Goal: Complete Application Form: Complete application form

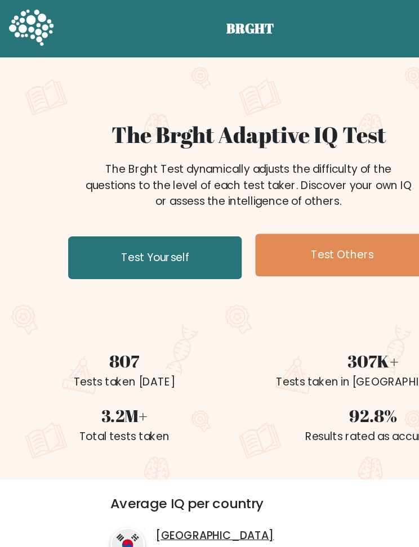
click at [149, 225] on link "Test Yourself" at bounding box center [130, 217] width 146 height 36
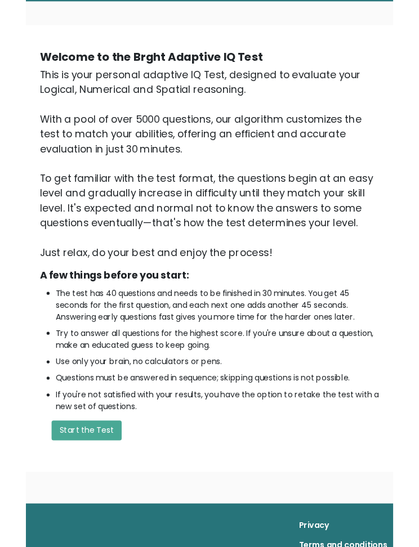
scroll to position [209, 0]
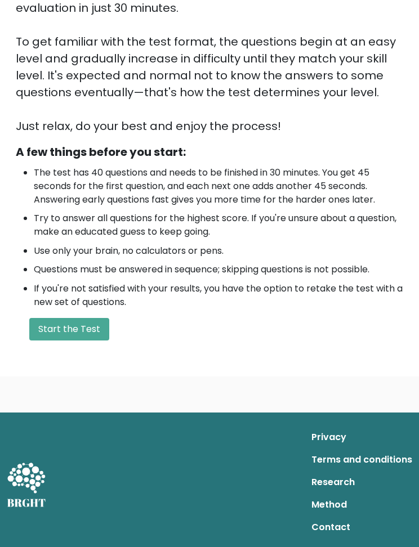
click at [88, 312] on div "A few things before you start: The test has 40 questions and needs to be finish…" at bounding box center [209, 241] width 401 height 197
click at [95, 325] on button "Start the Test" at bounding box center [69, 329] width 80 height 23
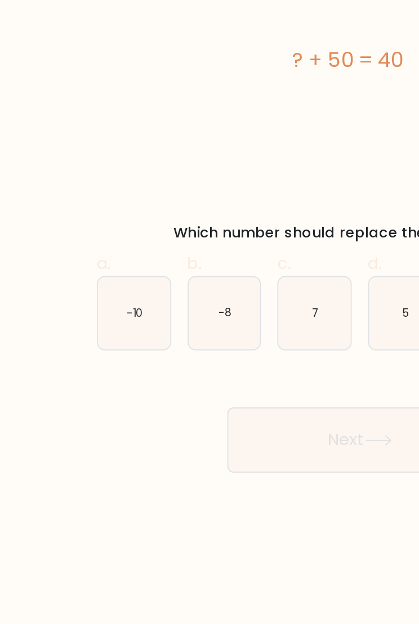
click at [80, 247] on text "-10" at bounding box center [84, 251] width 9 height 8
click at [209, 312] on input "a. -10" at bounding box center [209, 315] width 1 height 7
radio input "true"
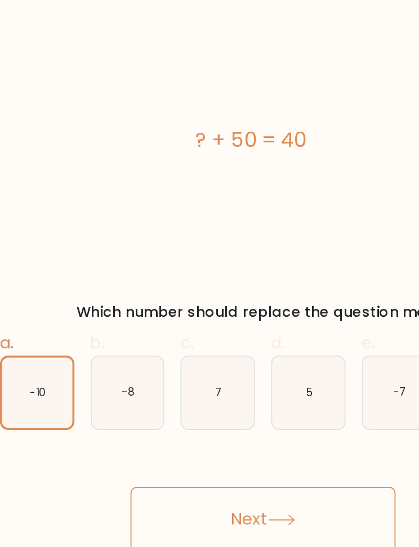
click at [155, 303] on button "Next" at bounding box center [209, 321] width 146 height 36
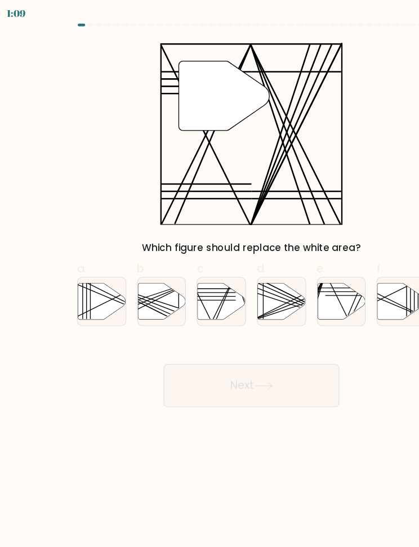
click at [190, 244] on line at bounding box center [179, 267] width 33 height 79
click at [209, 273] on input "c." at bounding box center [209, 276] width 1 height 7
radio input "true"
click at [209, 319] on button "Next" at bounding box center [209, 321] width 146 height 36
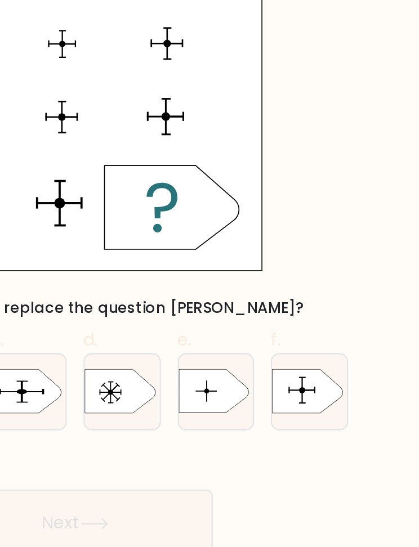
click at [314, 240] on icon at bounding box center [332, 251] width 37 height 23
click at [209, 273] on input "f." at bounding box center [209, 276] width 1 height 7
radio input "true"
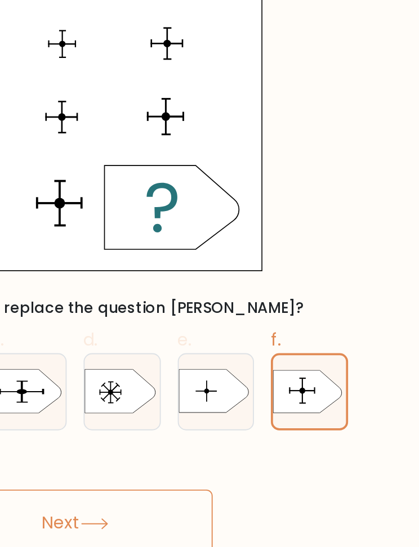
click at [136, 303] on button "Next" at bounding box center [209, 321] width 146 height 36
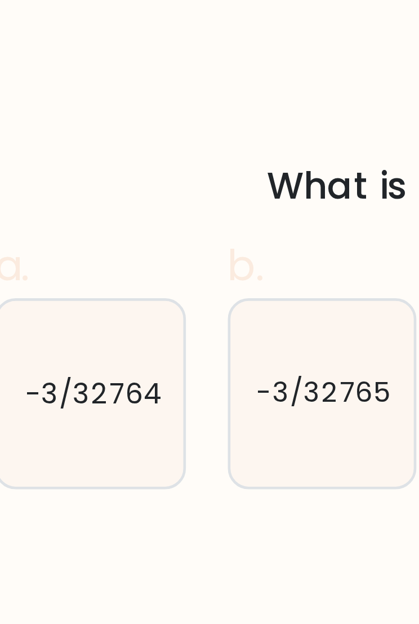
click at [71, 247] on text "-3/32764" at bounding box center [85, 251] width 29 height 8
click at [209, 312] on input "a. -3/32764" at bounding box center [209, 315] width 1 height 7
radio input "true"
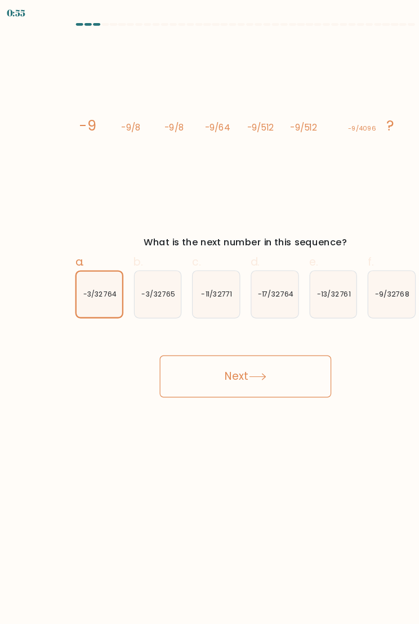
click at [230, 330] on button "Next" at bounding box center [209, 321] width 146 height 36
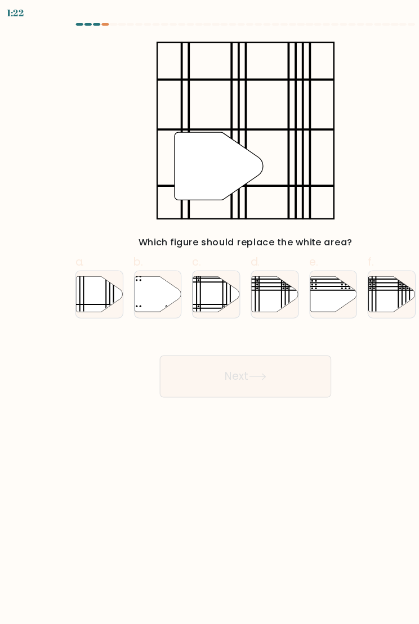
click at [80, 246] on icon at bounding box center [85, 251] width 40 height 30
click at [209, 312] on input "a." at bounding box center [209, 315] width 1 height 7
radio input "true"
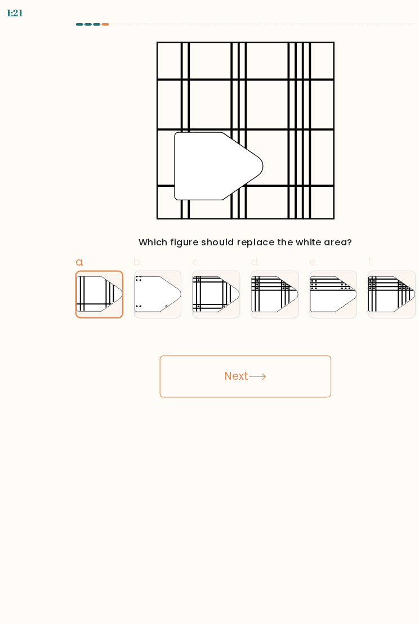
click at [211, 322] on button "Next" at bounding box center [209, 321] width 146 height 36
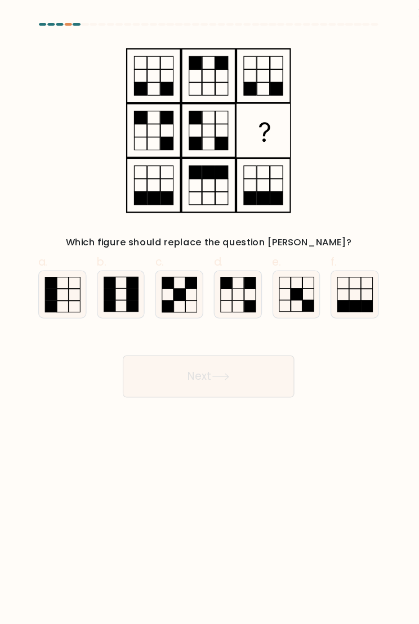
click at [214, 251] on icon at bounding box center [234, 251] width 40 height 40
click at [209, 312] on input "d." at bounding box center [209, 315] width 1 height 7
radio input "true"
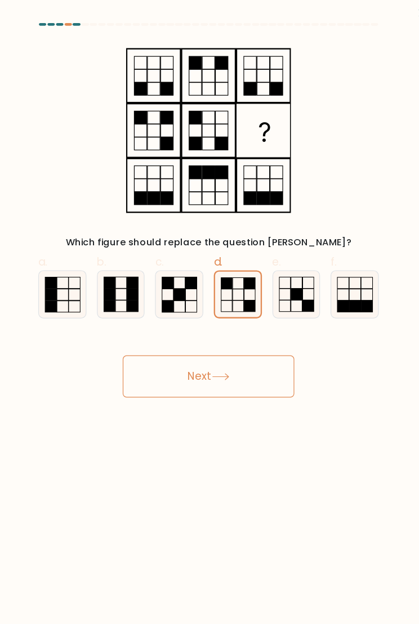
click at [206, 311] on button "Next" at bounding box center [209, 321] width 146 height 36
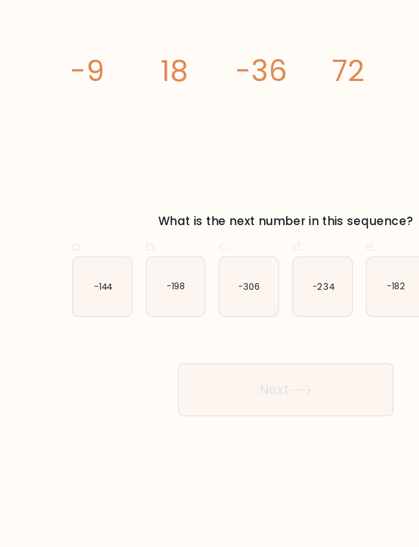
click at [79, 247] on text "-144" at bounding box center [85, 251] width 12 height 8
click at [209, 273] on input "a. -144" at bounding box center [209, 276] width 1 height 7
radio input "true"
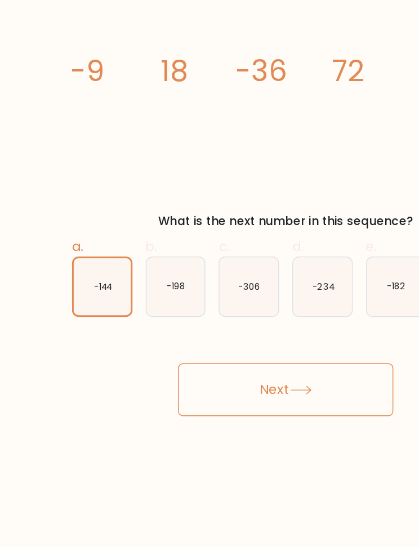
click at [216, 303] on button "Next" at bounding box center [209, 321] width 146 height 36
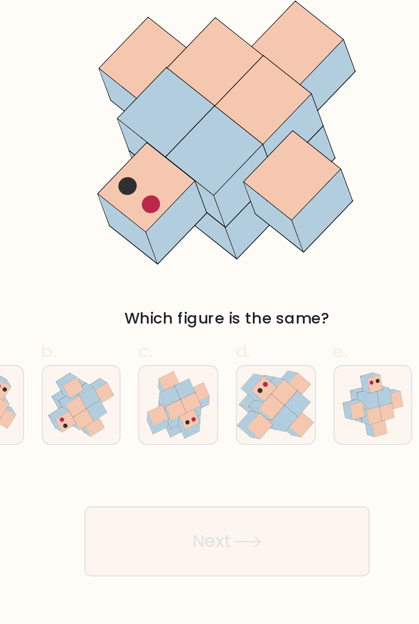
click at [278, 236] on icon at bounding box center [280, 240] width 5 height 8
click at [209, 312] on input "e." at bounding box center [209, 315] width 1 height 7
radio input "true"
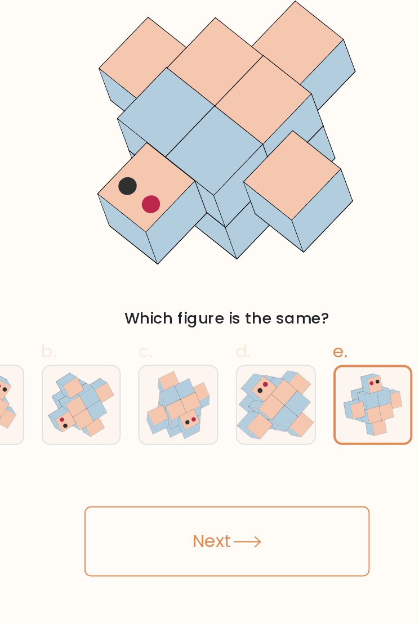
click at [136, 303] on button "Next" at bounding box center [209, 321] width 146 height 36
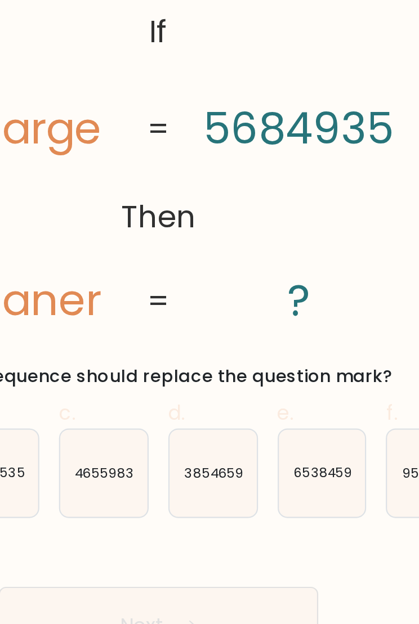
click at [264, 231] on icon "6538459" at bounding box center [284, 251] width 40 height 40
click at [209, 312] on input "e. 6538459" at bounding box center [209, 315] width 1 height 7
radio input "true"
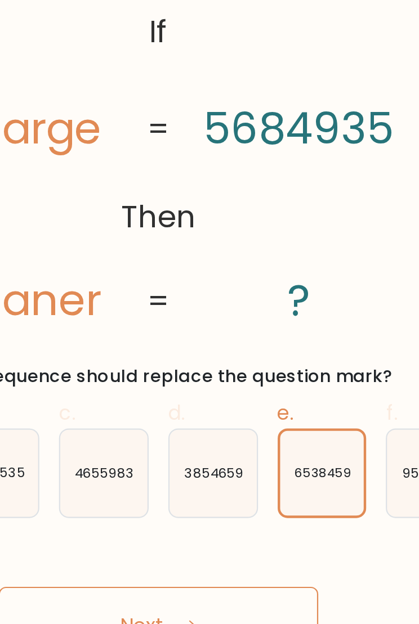
click at [271, 247] on text "6538459" at bounding box center [284, 251] width 26 height 8
click at [209, 312] on input "e. 6538459" at bounding box center [209, 315] width 1 height 7
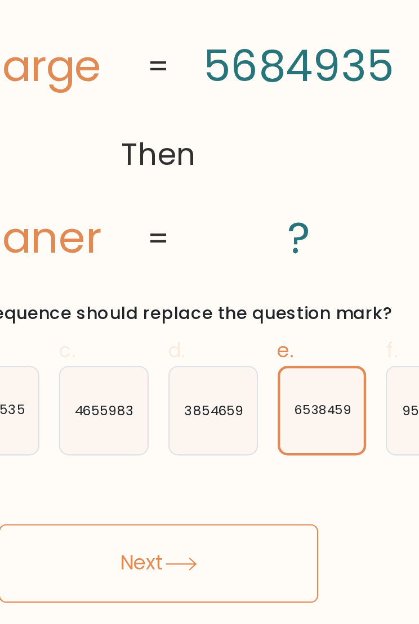
click at [136, 303] on button "Next" at bounding box center [209, 321] width 146 height 36
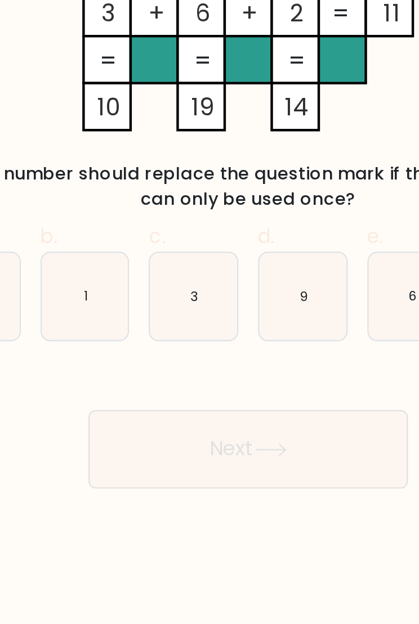
click at [115, 243] on icon "1" at bounding box center [135, 263] width 40 height 40
click at [209, 312] on input "b. 1" at bounding box center [209, 315] width 1 height 7
radio input "true"
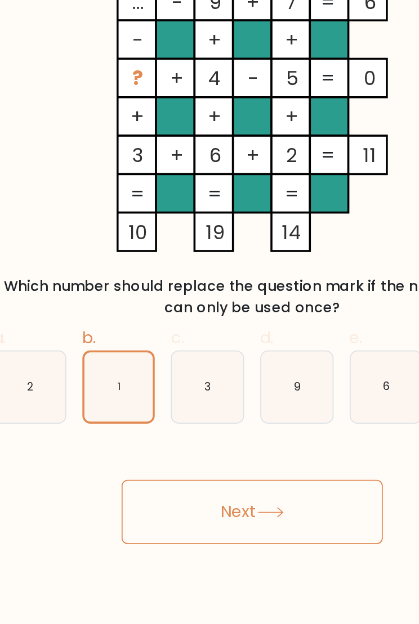
click at [156, 315] on button "Next" at bounding box center [209, 333] width 146 height 36
click at [212, 330] on icon at bounding box center [219, 333] width 15 height 6
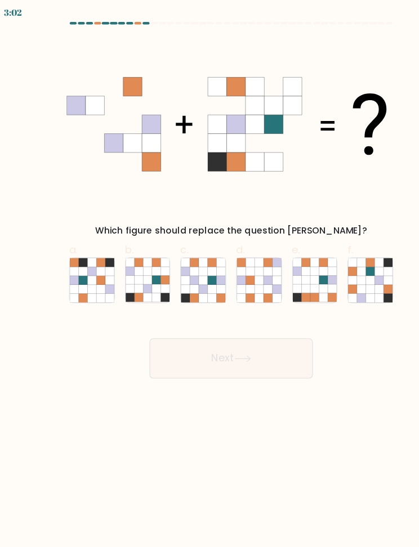
click at [132, 245] on icon at bounding box center [135, 243] width 8 height 8
click at [209, 273] on input "b." at bounding box center [209, 276] width 1 height 7
radio input "true"
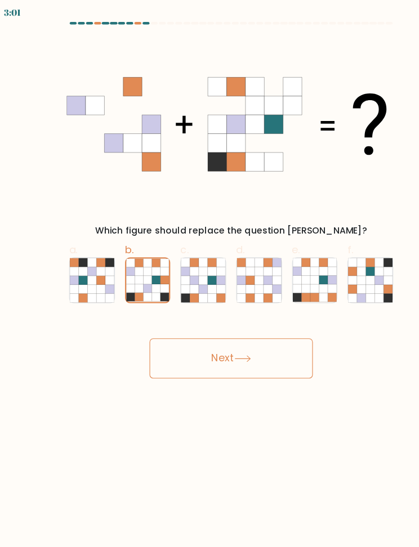
click at [133, 237] on icon at bounding box center [135, 236] width 8 height 8
click at [209, 273] on input "b." at bounding box center [209, 276] width 1 height 7
click at [213, 325] on button "Next" at bounding box center [209, 321] width 146 height 36
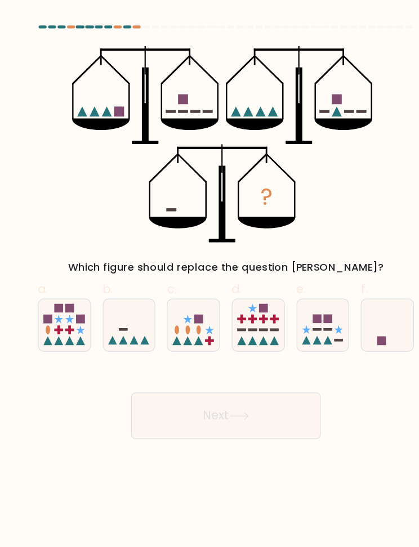
click at [118, 260] on icon at bounding box center [135, 251] width 40 height 33
click at [209, 273] on input "b." at bounding box center [209, 276] width 1 height 7
radio input "true"
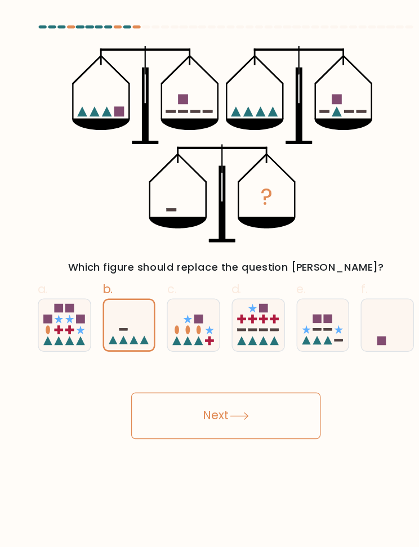
click at [150, 320] on button "Next" at bounding box center [209, 321] width 146 height 36
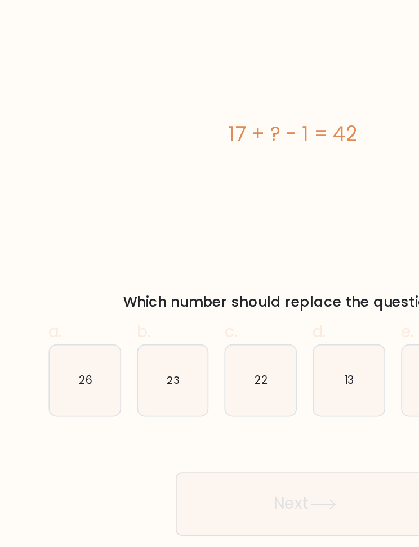
click at [65, 231] on icon "26" at bounding box center [85, 251] width 40 height 40
click at [209, 273] on input "a. 26" at bounding box center [209, 276] width 1 height 7
radio input "true"
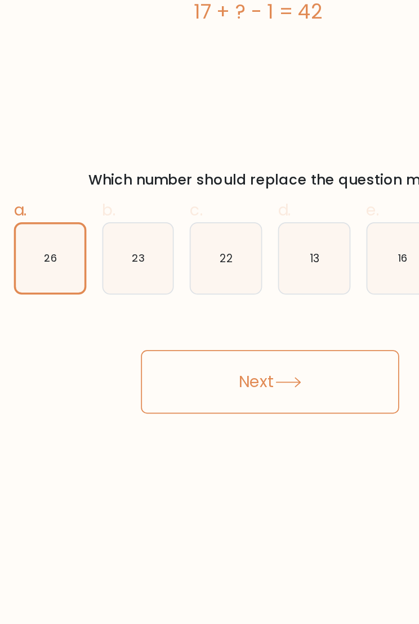
click at [150, 303] on button "Next" at bounding box center [209, 321] width 146 height 36
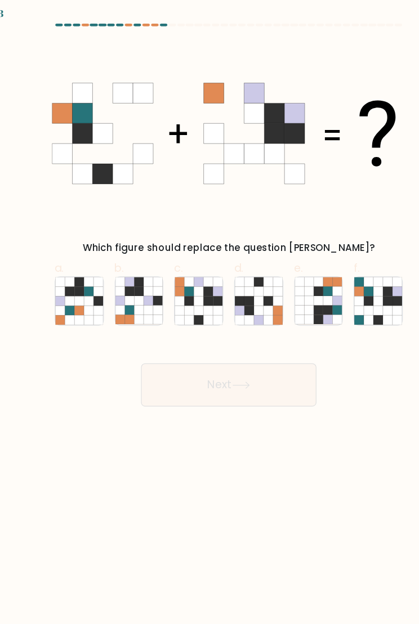
click at [173, 253] on icon at bounding box center [177, 251] width 8 height 8
click at [209, 312] on input "c." at bounding box center [209, 315] width 1 height 7
radio input "true"
click at [181, 241] on icon at bounding box center [185, 244] width 8 height 8
click at [209, 312] on input "c." at bounding box center [209, 315] width 1 height 7
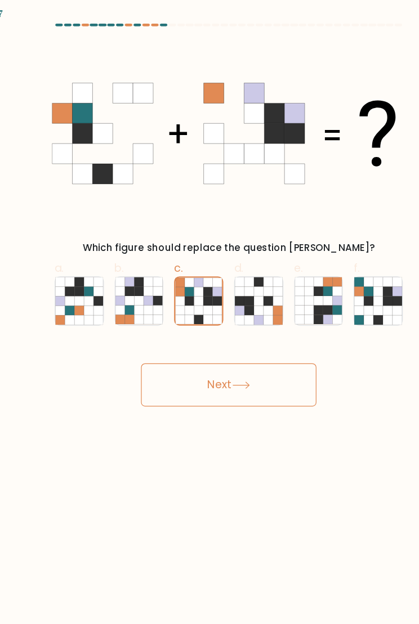
click at [169, 322] on button "Next" at bounding box center [209, 321] width 146 height 36
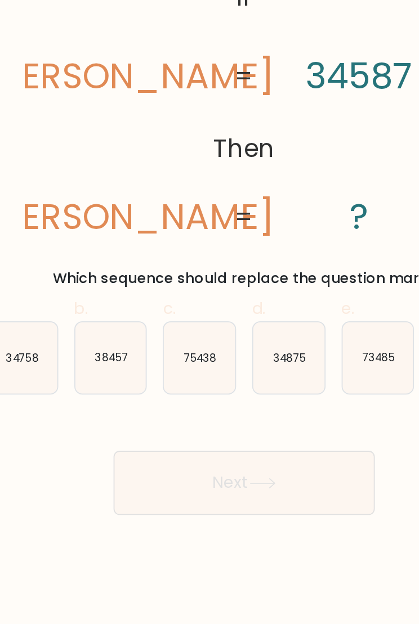
click at [115, 231] on icon "38457" at bounding box center [135, 251] width 40 height 40
click at [209, 312] on input "b. 38457" at bounding box center [209, 315] width 1 height 7
radio input "true"
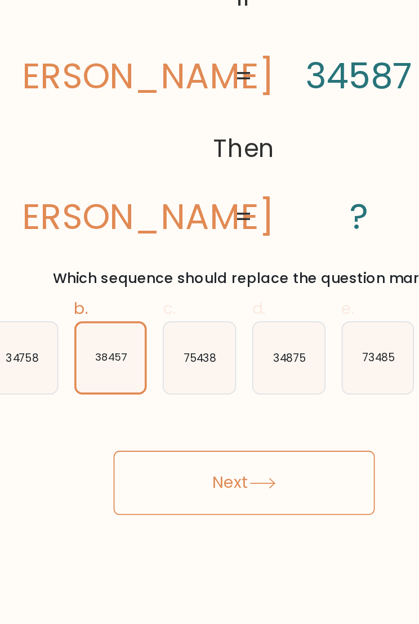
click at [136, 303] on button "Next" at bounding box center [209, 321] width 146 height 36
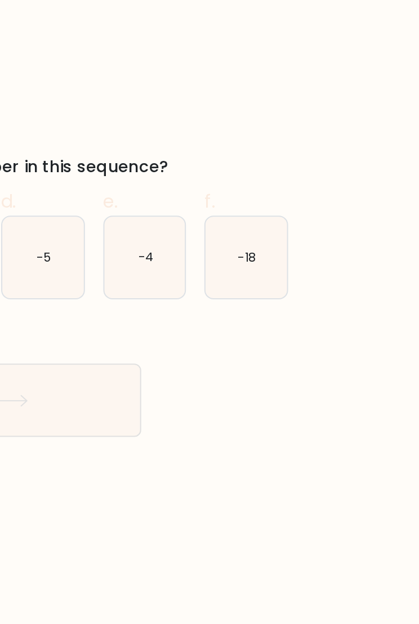
click at [314, 231] on icon "-18" at bounding box center [334, 251] width 40 height 40
click at [209, 312] on input "f. -18" at bounding box center [209, 315] width 1 height 7
radio input "true"
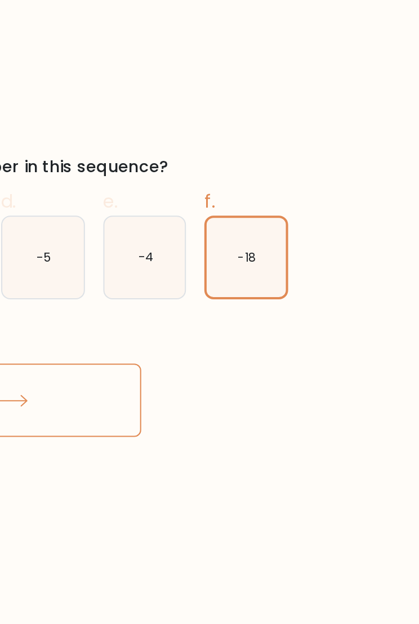
click at [314, 232] on icon "-18" at bounding box center [333, 251] width 39 height 39
click at [209, 312] on input "f. -18" at bounding box center [209, 315] width 1 height 7
click at [136, 303] on button "Next" at bounding box center [209, 321] width 146 height 36
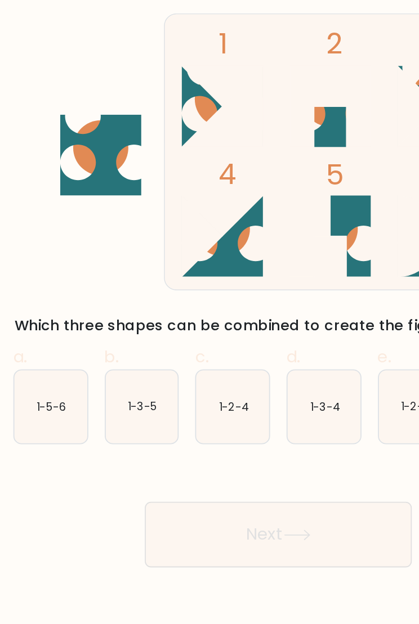
click at [164, 231] on icon "1-2-4" at bounding box center [184, 251] width 40 height 40
click at [209, 312] on input "c. 1-2-4" at bounding box center [209, 315] width 1 height 7
radio input "true"
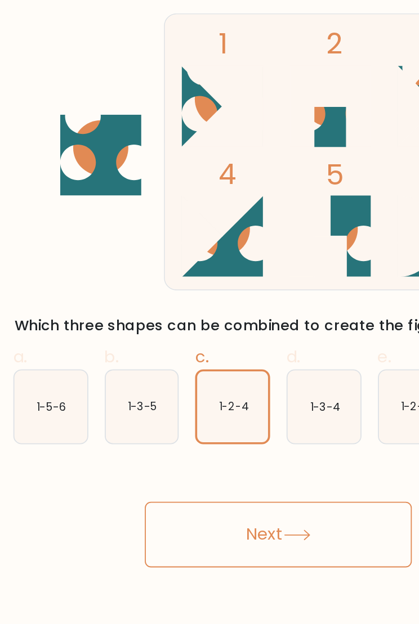
click at [163, 303] on button "Next" at bounding box center [209, 321] width 146 height 36
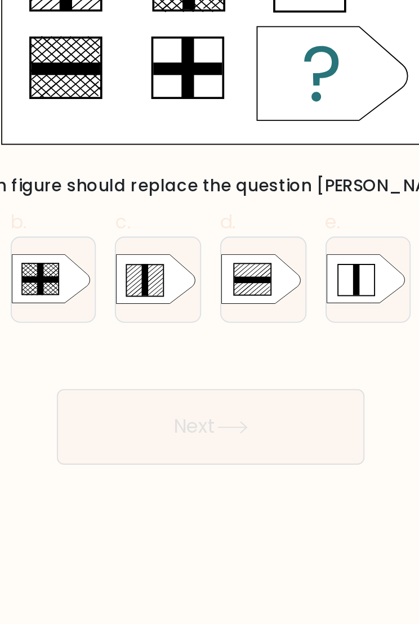
click at [165, 240] on icon at bounding box center [183, 251] width 37 height 23
click at [209, 312] on input "c." at bounding box center [209, 315] width 1 height 7
radio input "true"
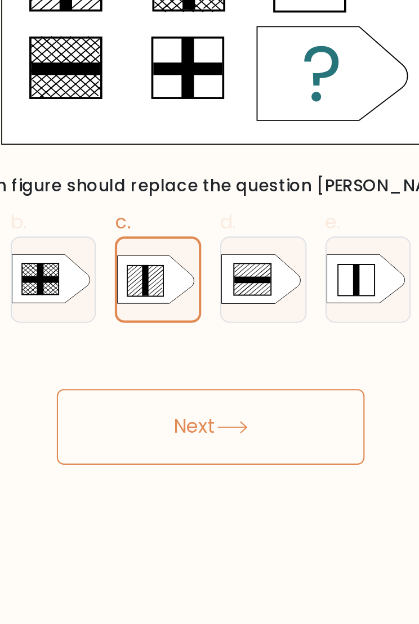
click at [164, 231] on div at bounding box center [184, 251] width 41 height 41
click at [209, 312] on input "c." at bounding box center [209, 315] width 1 height 7
click at [136, 303] on button "Next" at bounding box center [209, 321] width 146 height 36
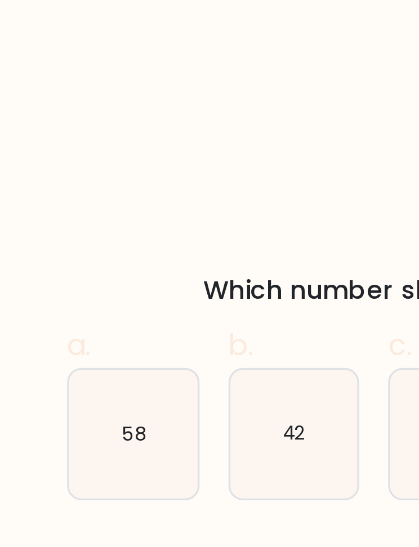
click at [100, 46] on div "37 - ? - 27 = -30" at bounding box center [202, 111] width 295 height 152
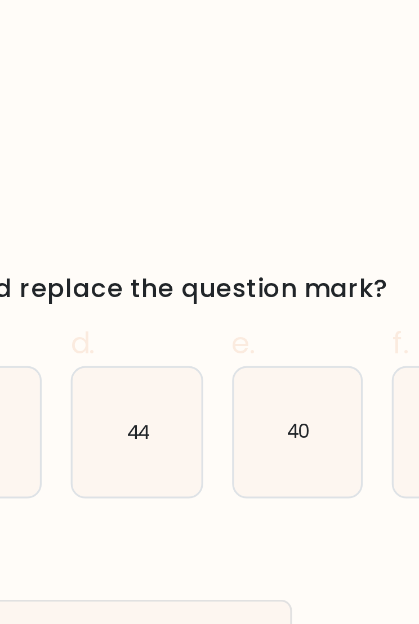
click at [264, 231] on icon "40" at bounding box center [284, 251] width 40 height 40
click at [209, 312] on input "e. 40" at bounding box center [209, 315] width 1 height 7
radio input "true"
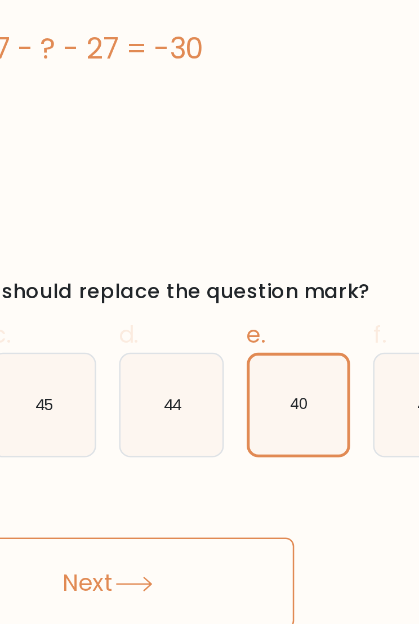
click at [136, 303] on button "Next" at bounding box center [209, 321] width 146 height 36
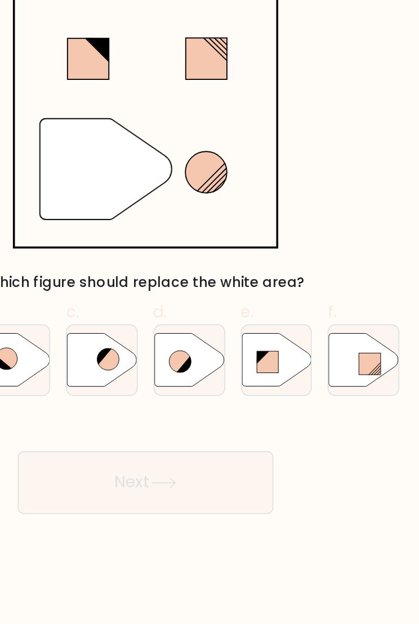
click at [223, 246] on icon at bounding box center [229, 252] width 12 height 12
click at [209, 312] on input "d." at bounding box center [209, 315] width 1 height 7
radio input "true"
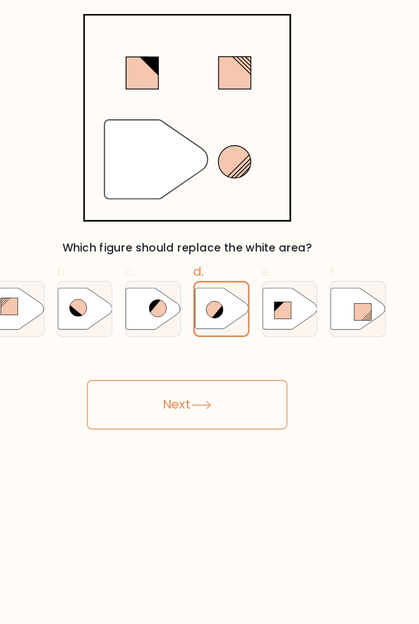
click at [186, 303] on button "Next" at bounding box center [209, 321] width 146 height 36
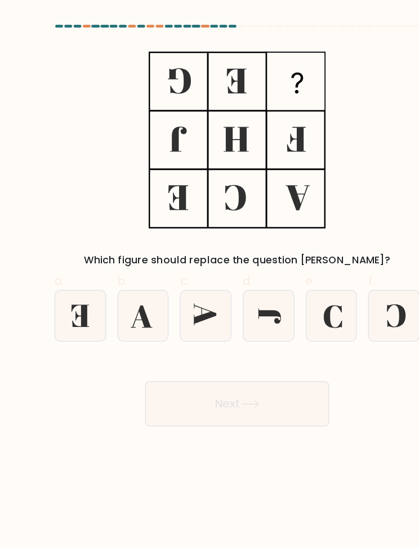
click at [266, 251] on icon at bounding box center [284, 251] width 40 height 40
click at [210, 273] on input "e." at bounding box center [209, 276] width 1 height 7
radio input "true"
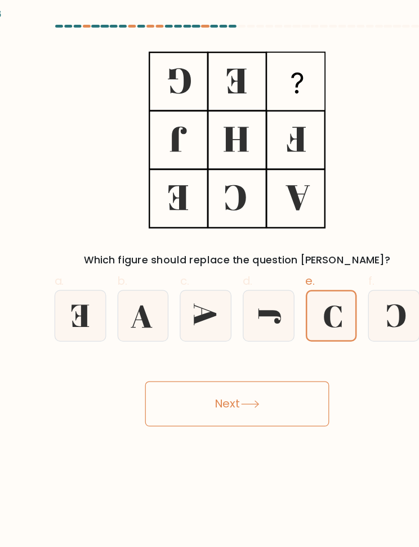
click at [233, 308] on button "Next" at bounding box center [209, 321] width 146 height 36
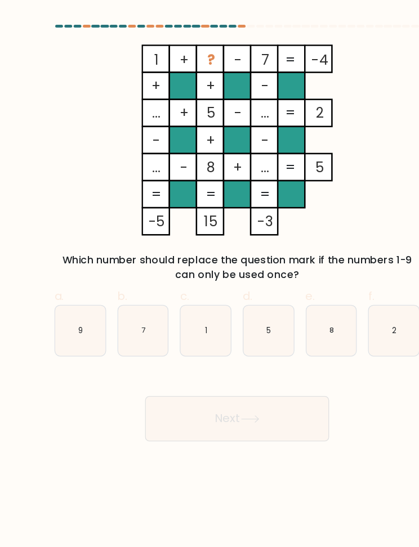
click at [231, 321] on button "Next" at bounding box center [209, 333] width 146 height 36
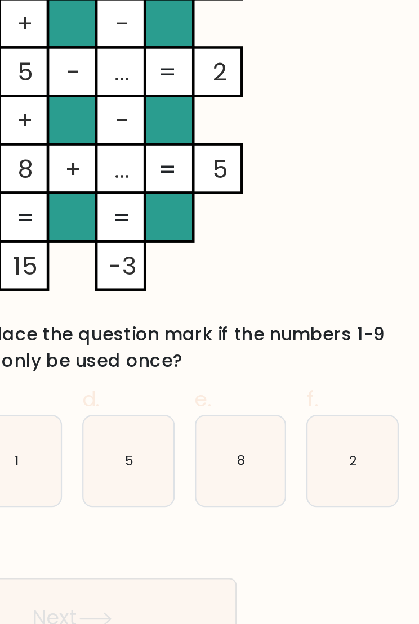
click at [314, 243] on icon "2" at bounding box center [334, 263] width 40 height 40
click at [209, 312] on input "f. 2" at bounding box center [209, 315] width 1 height 7
radio input "true"
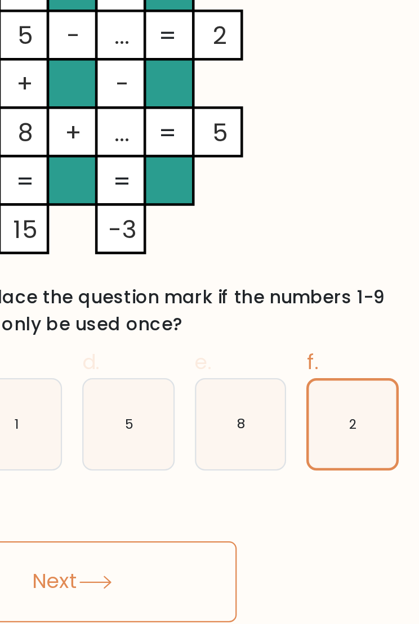
click at [314, 244] on icon "2" at bounding box center [333, 263] width 39 height 39
click at [209, 312] on input "f. 2" at bounding box center [209, 315] width 1 height 7
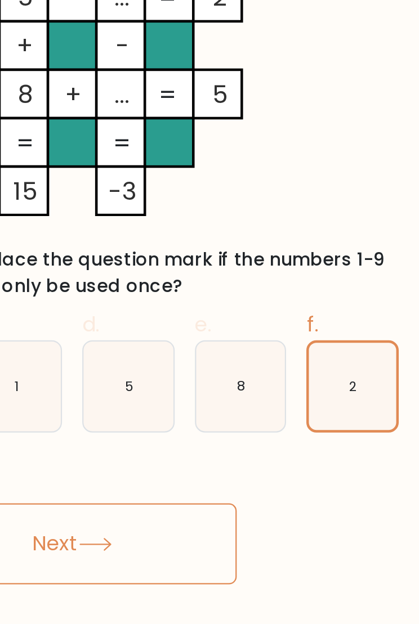
click at [136, 315] on button "Next" at bounding box center [209, 333] width 146 height 36
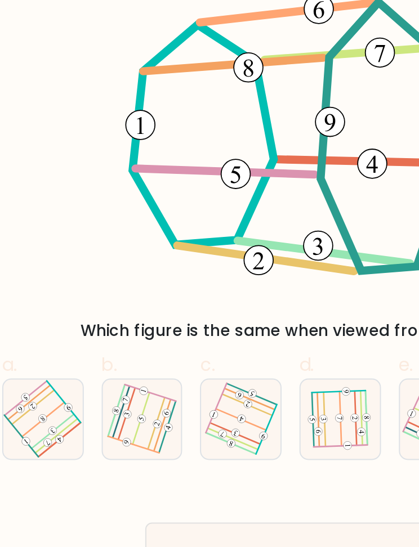
click at [69, 235] on icon at bounding box center [85, 251] width 32 height 32
click at [209, 273] on input "a." at bounding box center [209, 276] width 1 height 7
radio input "true"
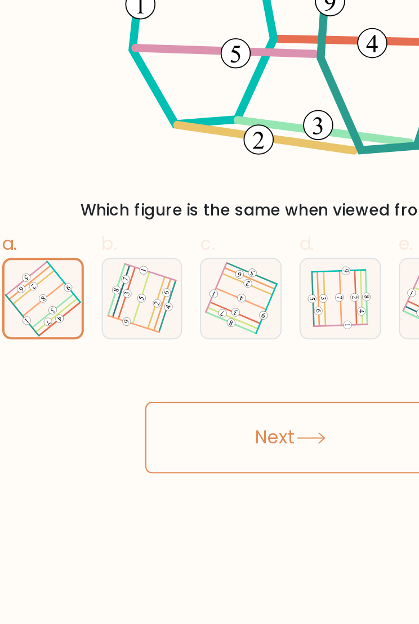
click at [212, 318] on icon at bounding box center [219, 321] width 15 height 6
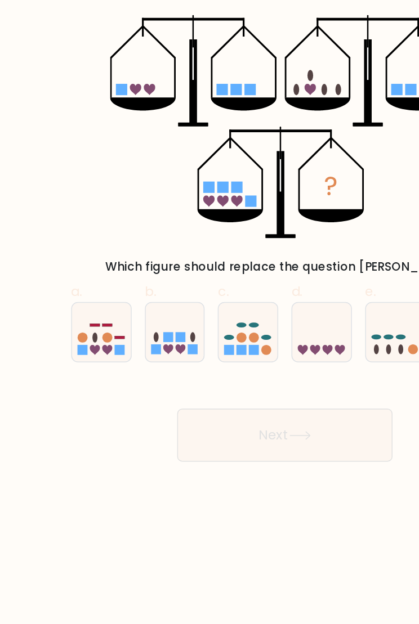
click at [243, 260] on icon at bounding box center [246, 263] width 7 height 7
click at [210, 312] on input "d." at bounding box center [209, 315] width 1 height 7
radio input "true"
click at [215, 303] on button "Next" at bounding box center [209, 321] width 146 height 36
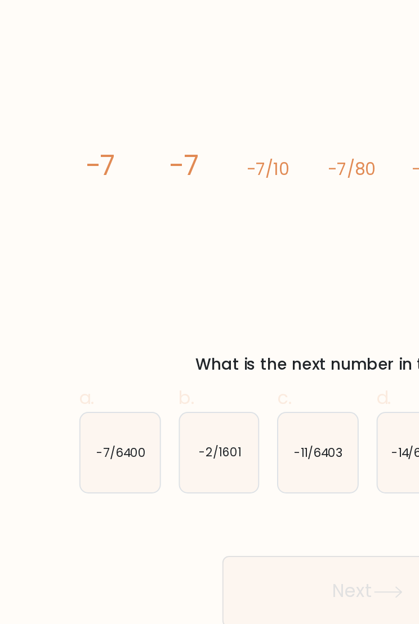
click at [65, 231] on icon "-7/6400" at bounding box center [85, 251] width 40 height 40
click at [209, 312] on input "a. -7/6400" at bounding box center [209, 315] width 1 height 7
radio input "true"
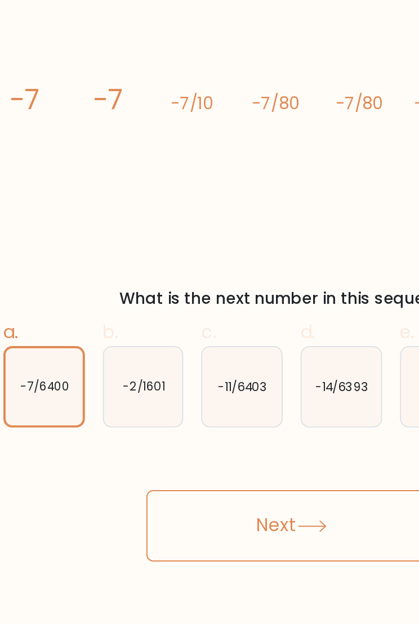
click at [151, 303] on button "Next" at bounding box center [209, 321] width 146 height 36
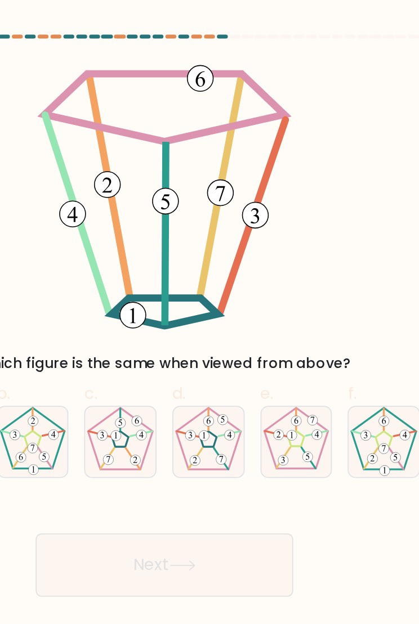
click at [214, 242] on icon at bounding box center [234, 251] width 40 height 40
click at [209, 312] on input "d." at bounding box center [209, 315] width 1 height 7
radio input "true"
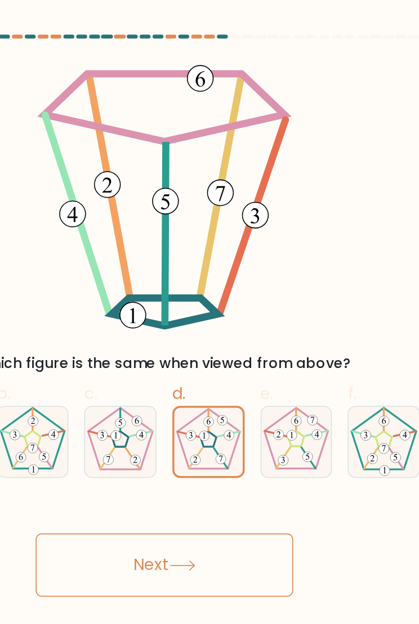
click at [136, 312] on button "Next" at bounding box center [209, 321] width 146 height 36
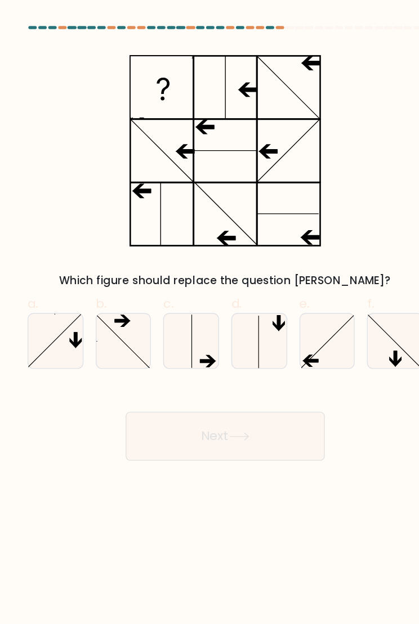
click at [65, 258] on icon at bounding box center [85, 251] width 40 height 40
click at [209, 312] on input "a." at bounding box center [209, 315] width 1 height 7
radio input "true"
click at [188, 312] on button "Next" at bounding box center [209, 321] width 146 height 36
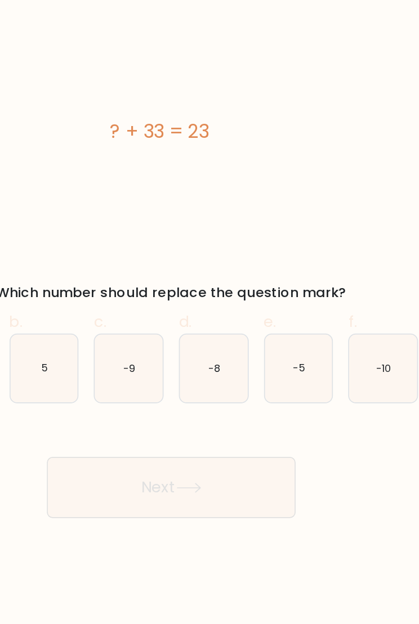
click at [314, 231] on icon "-10" at bounding box center [334, 251] width 40 height 40
click at [210, 312] on input "f. -10" at bounding box center [209, 315] width 1 height 7
radio input "true"
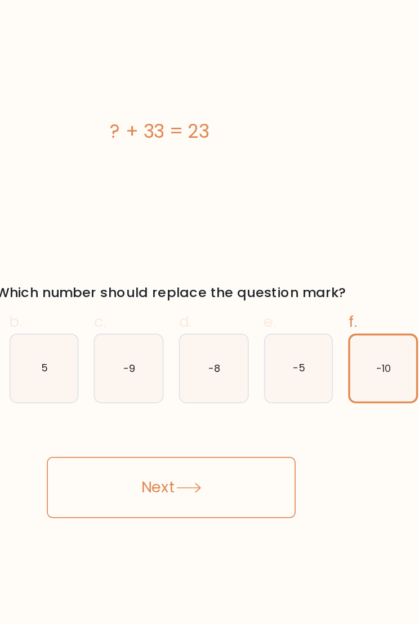
click at [151, 303] on button "Next" at bounding box center [209, 321] width 146 height 36
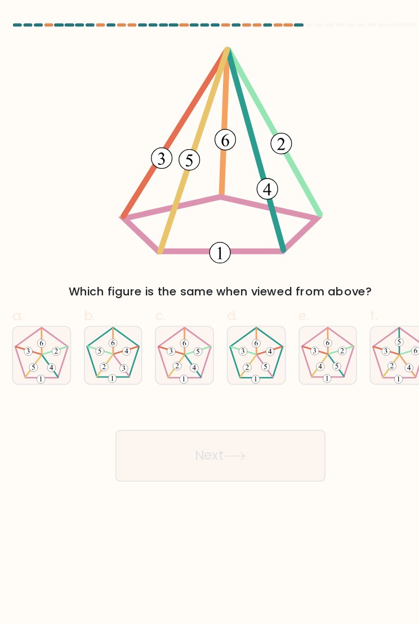
click at [314, 242] on icon at bounding box center [334, 251] width 40 height 40
click at [210, 312] on input "f." at bounding box center [209, 315] width 1 height 7
radio input "true"
click at [195, 310] on button "Next" at bounding box center [209, 321] width 146 height 36
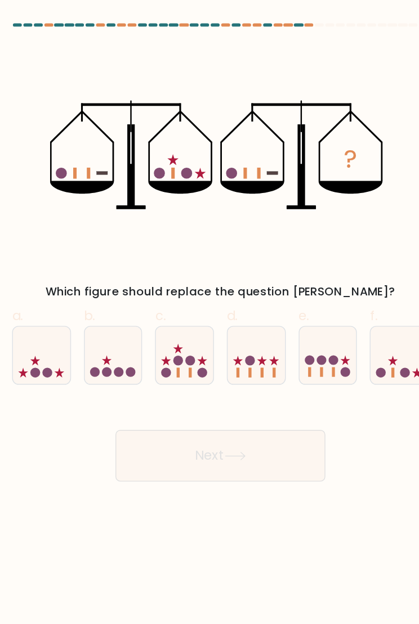
click at [127, 260] on circle at bounding box center [130, 263] width 7 height 7
click at [209, 312] on input "b." at bounding box center [209, 315] width 1 height 7
radio input "true"
click at [178, 319] on button "Next" at bounding box center [209, 321] width 146 height 36
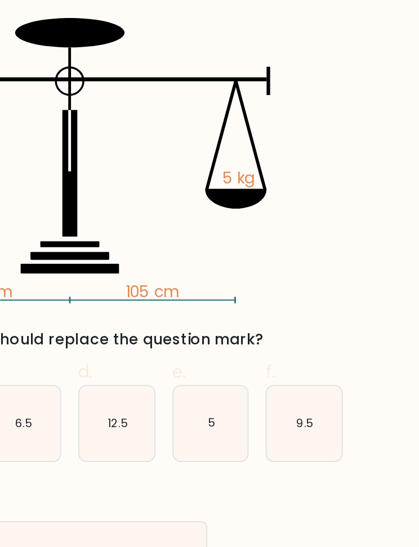
click at [264, 231] on icon "5" at bounding box center [284, 251] width 40 height 40
click at [209, 273] on input "e. 5" at bounding box center [209, 276] width 1 height 7
radio input "true"
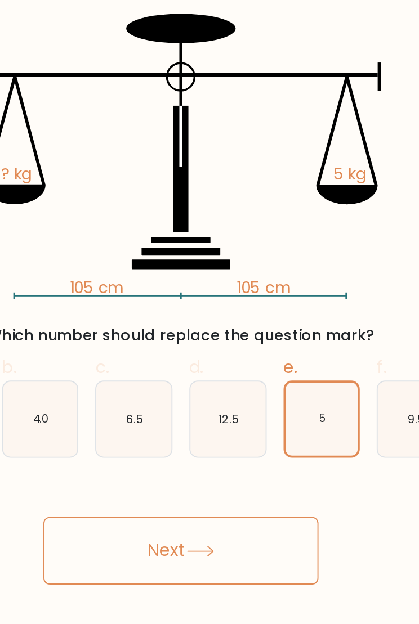
click at [142, 303] on button "Next" at bounding box center [209, 321] width 146 height 36
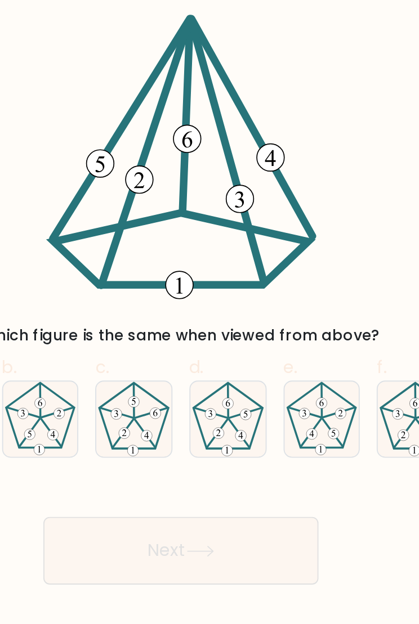
click at [264, 231] on icon at bounding box center [284, 251] width 40 height 40
click at [209, 312] on input "e." at bounding box center [209, 315] width 1 height 7
radio input "true"
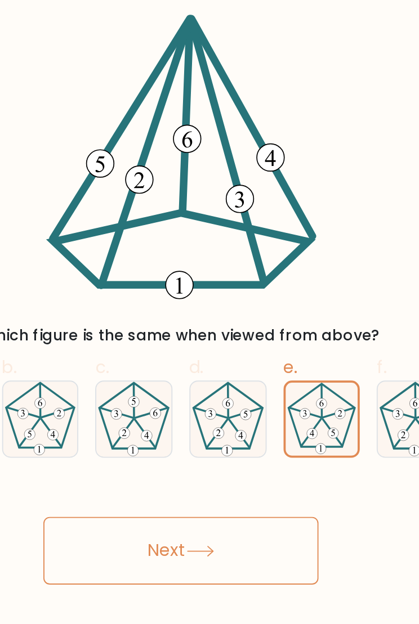
click at [143, 303] on button "Next" at bounding box center [209, 321] width 146 height 36
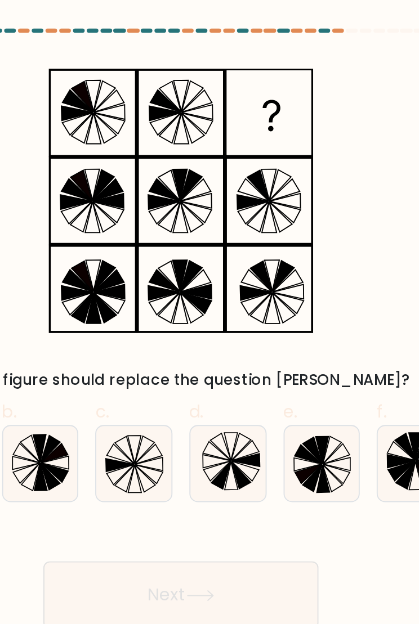
click at [164, 248] on icon at bounding box center [184, 251] width 40 height 40
click at [209, 312] on input "c." at bounding box center [209, 315] width 1 height 7
radio input "true"
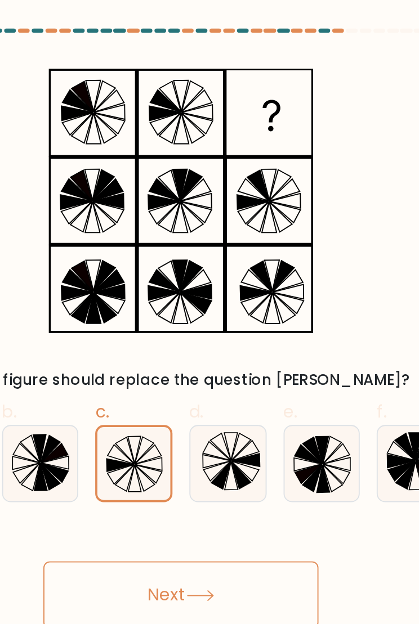
click at [141, 303] on button "Next" at bounding box center [209, 321] width 146 height 36
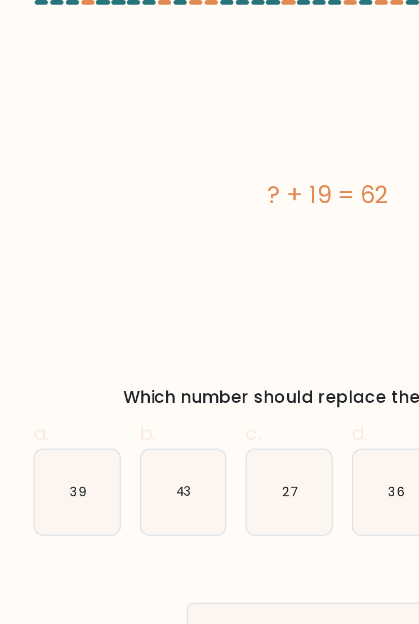
click at [131, 247] on text "43" at bounding box center [134, 251] width 7 height 8
click at [209, 312] on input "b. 43" at bounding box center [209, 315] width 1 height 7
radio input "true"
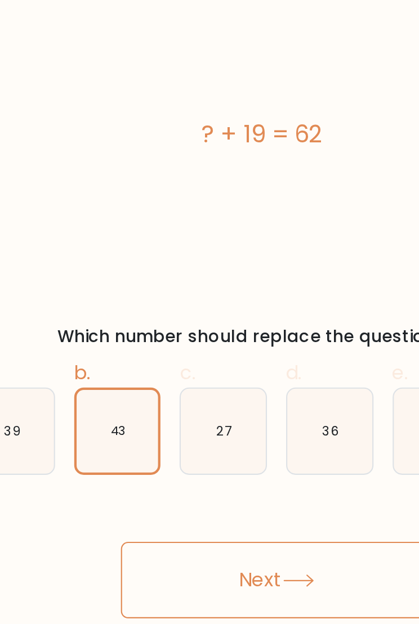
click at [137, 303] on button "Next" at bounding box center [209, 321] width 146 height 36
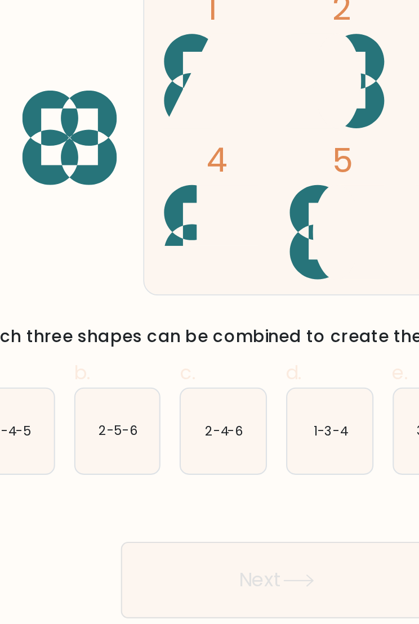
click at [136, 303] on button "Next" at bounding box center [209, 321] width 146 height 36
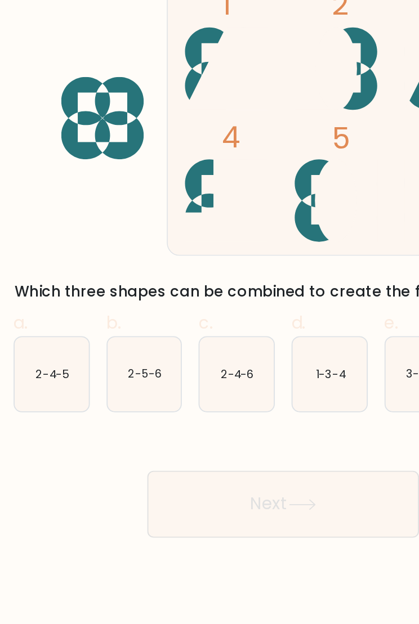
click at [176, 247] on text "2-4-6" at bounding box center [185, 251] width 18 height 8
click at [209, 312] on input "c. 2-4-6" at bounding box center [209, 315] width 1 height 7
radio input "true"
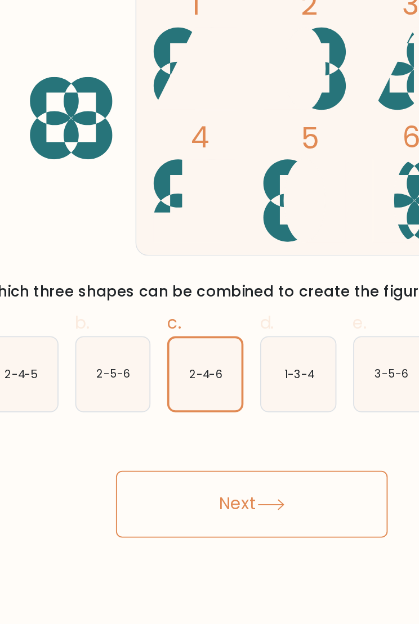
click at [140, 303] on button "Next" at bounding box center [209, 321] width 146 height 36
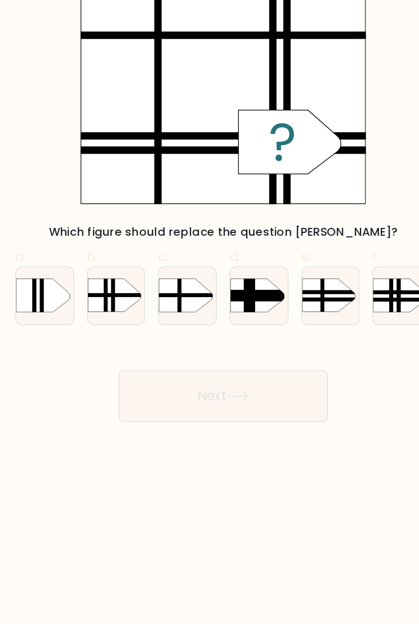
click at [331, 209] on rect at bounding box center [332, 234] width 3 height 79
click at [210, 312] on input "f." at bounding box center [209, 315] width 1 height 7
radio input "true"
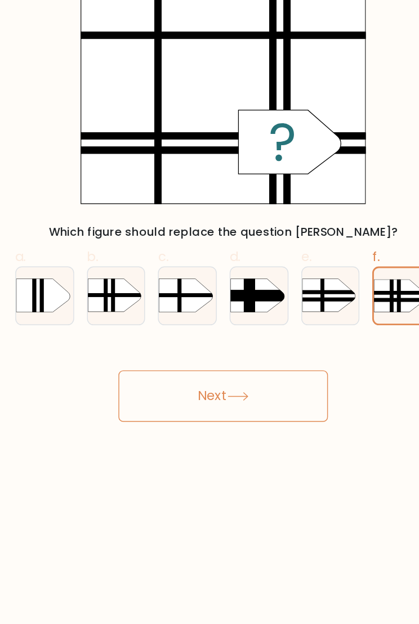
click at [196, 303] on button "Next" at bounding box center [209, 321] width 146 height 36
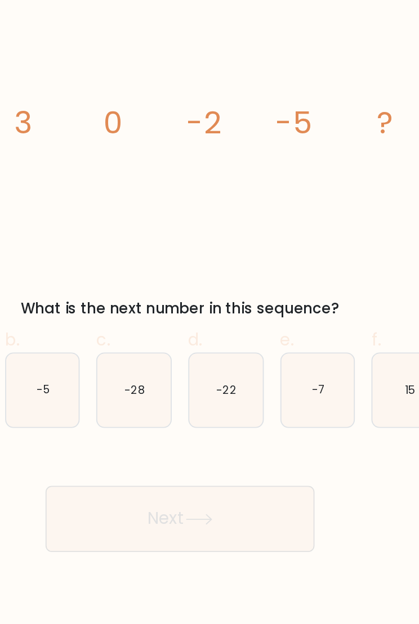
click at [264, 231] on icon "-7" at bounding box center [284, 251] width 40 height 40
click at [209, 312] on input "e. -7" at bounding box center [209, 315] width 1 height 7
radio input "true"
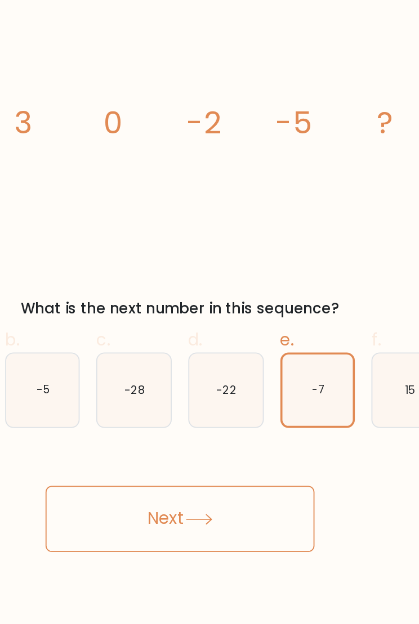
click at [146, 303] on button "Next" at bounding box center [209, 321] width 146 height 36
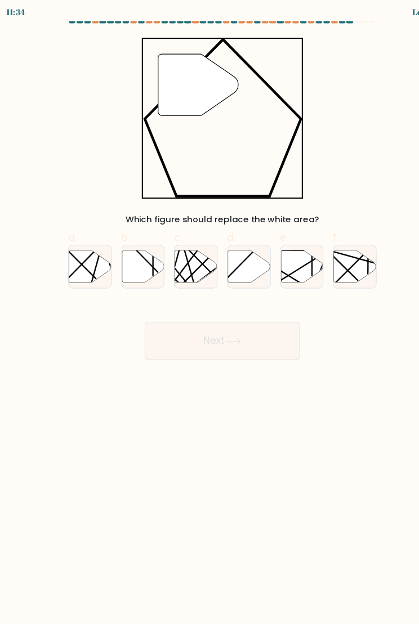
click at [239, 255] on icon at bounding box center [234, 251] width 40 height 30
click at [210, 312] on input "d." at bounding box center [209, 315] width 1 height 7
radio input "true"
click at [203, 327] on button "Next" at bounding box center [209, 321] width 146 height 36
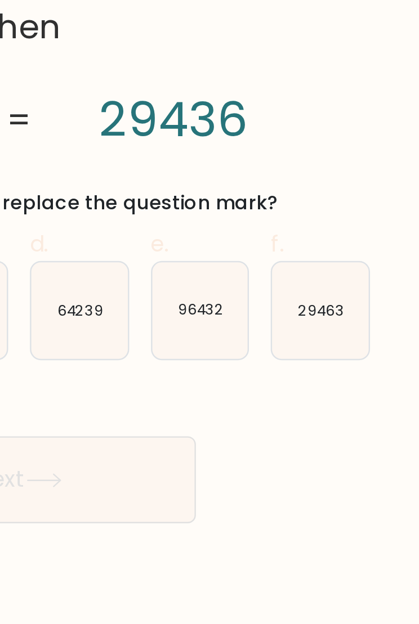
click at [325, 247] on text "29463" at bounding box center [334, 251] width 19 height 8
click at [209, 312] on input "f. 29463" at bounding box center [209, 315] width 1 height 7
radio input "true"
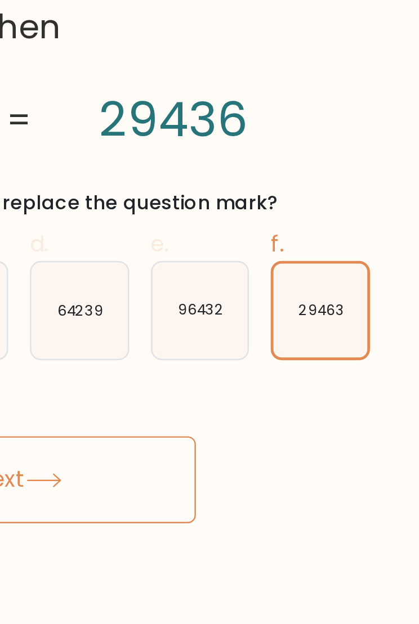
click at [136, 303] on button "Next" at bounding box center [209, 321] width 146 height 36
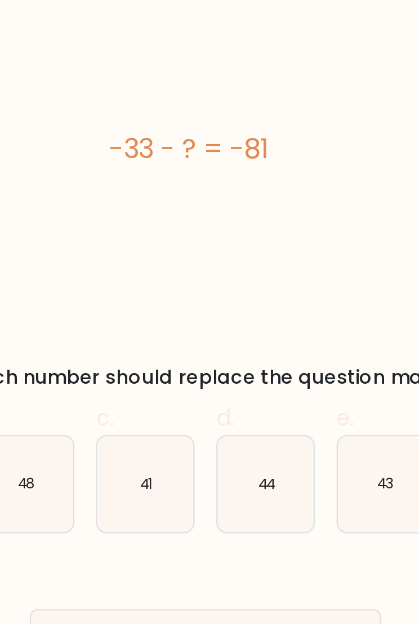
click at [115, 231] on icon "48" at bounding box center [135, 251] width 40 height 40
click at [209, 312] on input "b. 48" at bounding box center [209, 315] width 1 height 7
radio input "true"
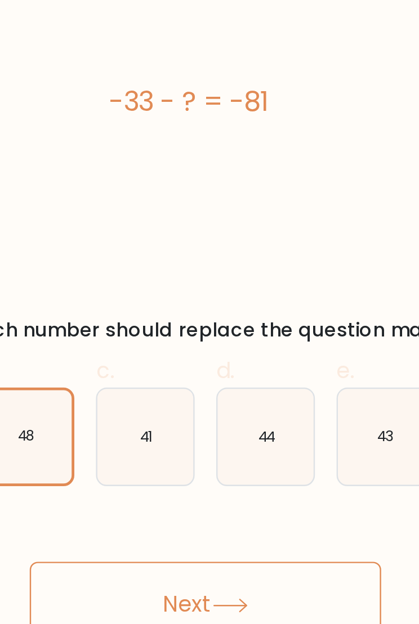
click at [136, 303] on button "Next" at bounding box center [209, 321] width 146 height 36
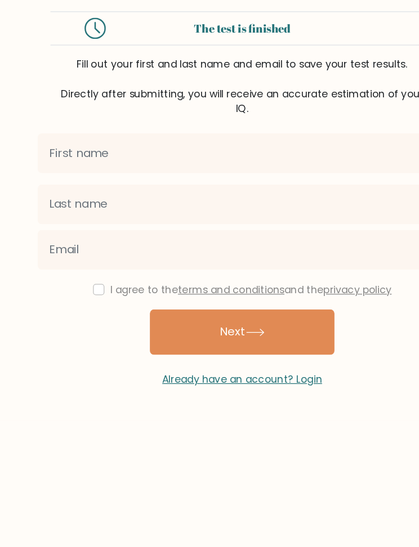
click at [247, 115] on input "text" at bounding box center [209, 122] width 324 height 32
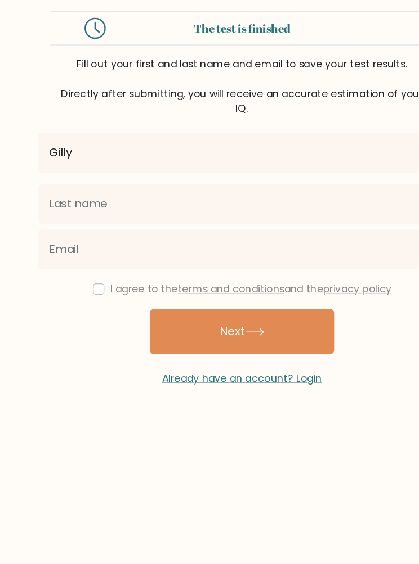
type input "Gilly"
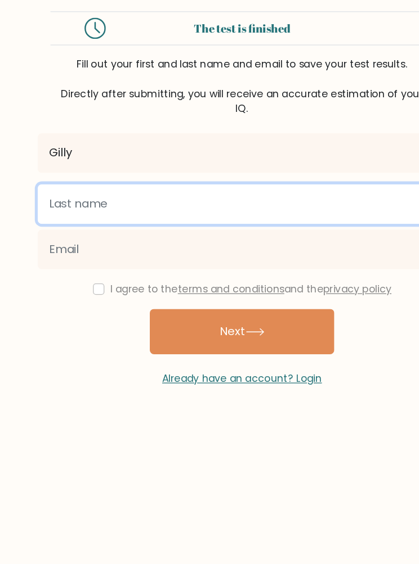
click at [211, 174] on input "text" at bounding box center [209, 162] width 324 height 32
type input "Bill"
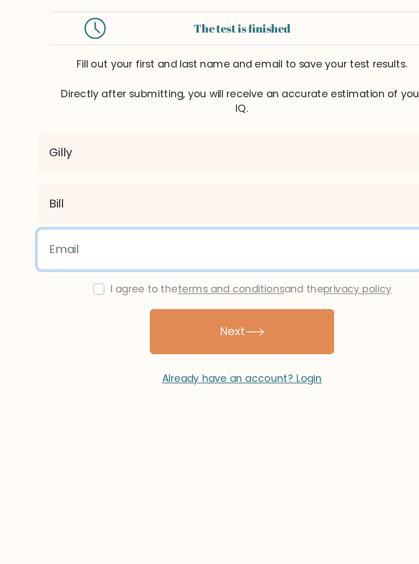
click at [180, 196] on input "email" at bounding box center [209, 198] width 324 height 32
type input "s"
type input "snigdhaverma243@gmail.com"
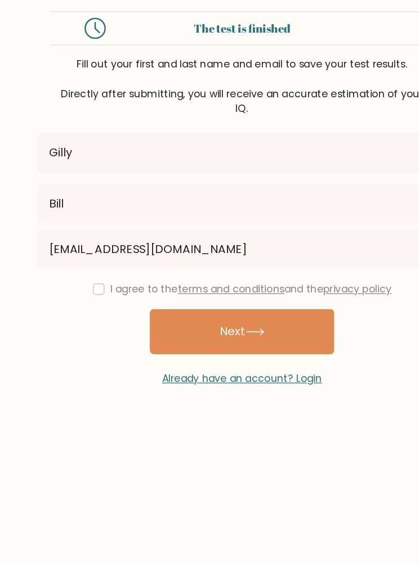
click at [212, 263] on icon at bounding box center [219, 263] width 15 height 6
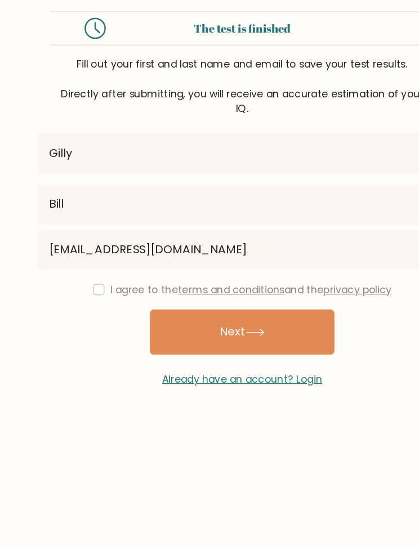
click at [83, 228] on div "I agree to the terms and conditions and the privacy policy" at bounding box center [210, 230] width 338 height 14
click at [91, 227] on input "checkbox" at bounding box center [95, 229] width 9 height 9
checkbox input "true"
click at [212, 267] on icon at bounding box center [219, 263] width 15 height 6
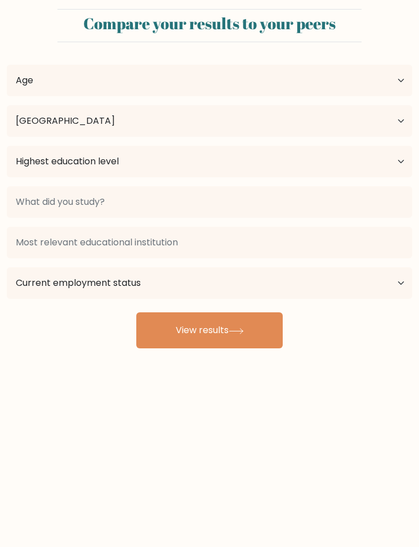
select select "IN"
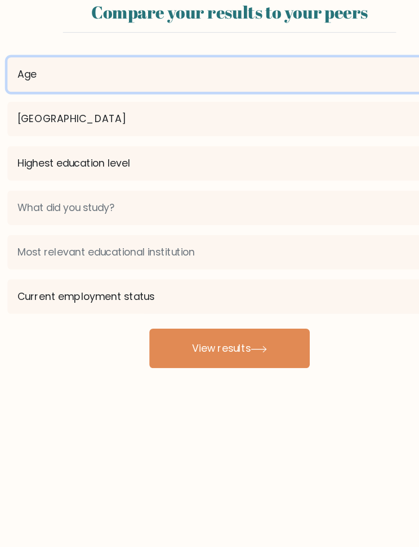
click at [251, 65] on select "Age Under [DEMOGRAPHIC_DATA] [DEMOGRAPHIC_DATA] [DEMOGRAPHIC_DATA] [DEMOGRAPHIC…" at bounding box center [209, 81] width 405 height 32
select select "min_18"
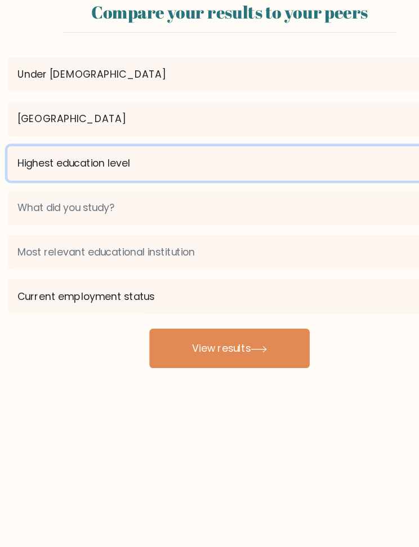
click at [254, 147] on select "Highest education level No schooling Primary Lower Secondary Upper Secondary Oc…" at bounding box center [209, 162] width 405 height 32
select select "lower_secondary"
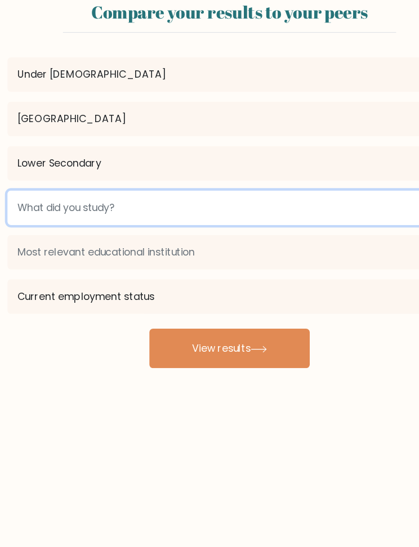
click at [275, 191] on input at bounding box center [209, 202] width 405 height 32
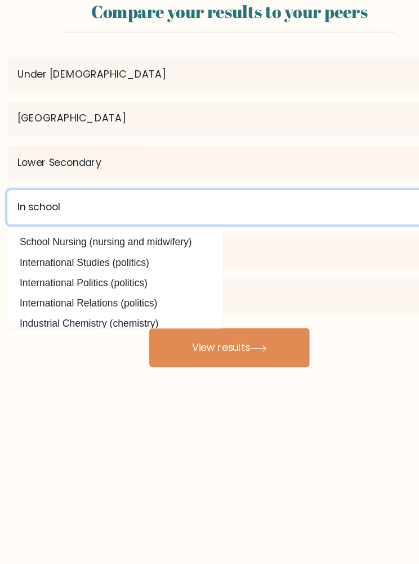
type input "In school"
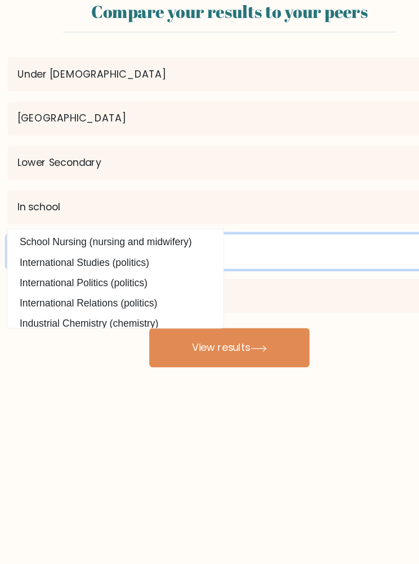
click at [264, 235] on input at bounding box center [209, 243] width 405 height 32
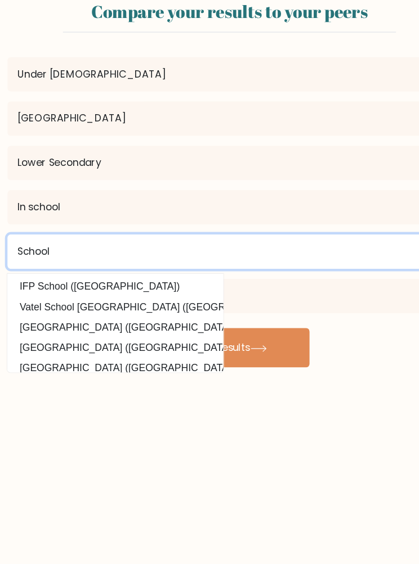
type input "School"
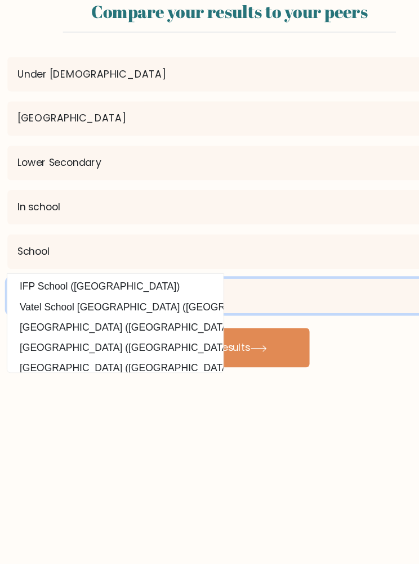
click at [320, 275] on select "Current employment status Employed Student Retired Other / prefer not to answer" at bounding box center [209, 283] width 405 height 32
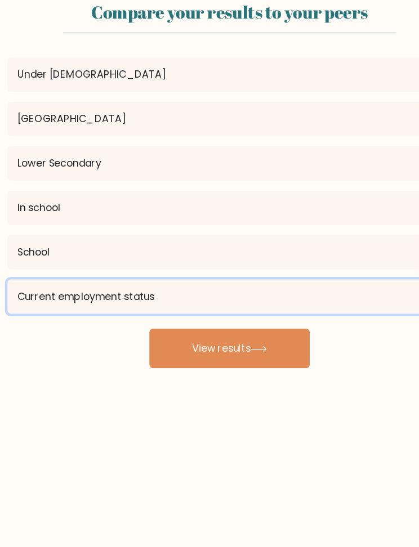
select select "student"
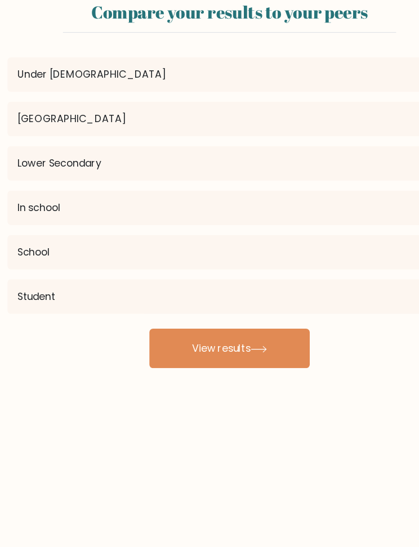
click at [244, 313] on button "View results" at bounding box center [209, 330] width 146 height 36
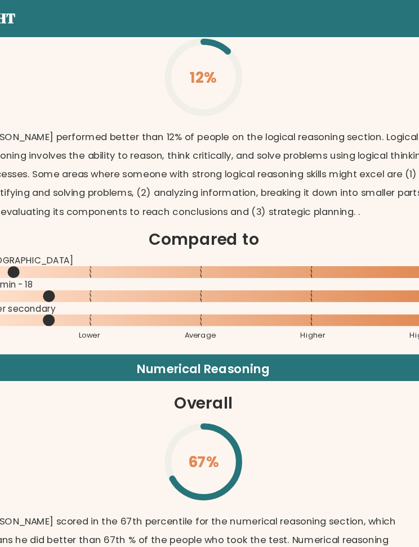
scroll to position [1652, 0]
